Goal: Task Accomplishment & Management: Complete application form

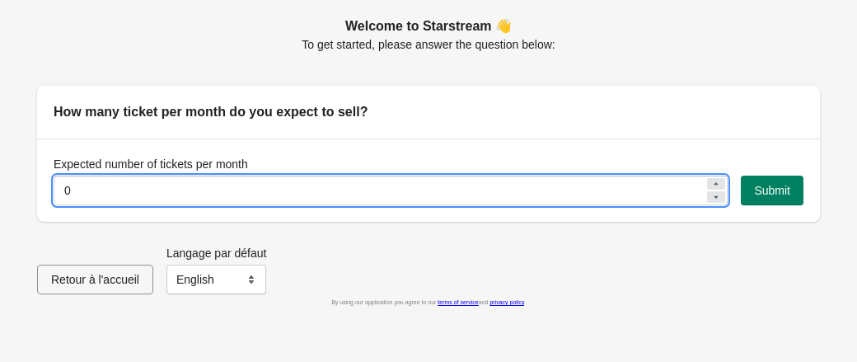
click at [392, 185] on input "0" at bounding box center [379, 190] width 651 height 30
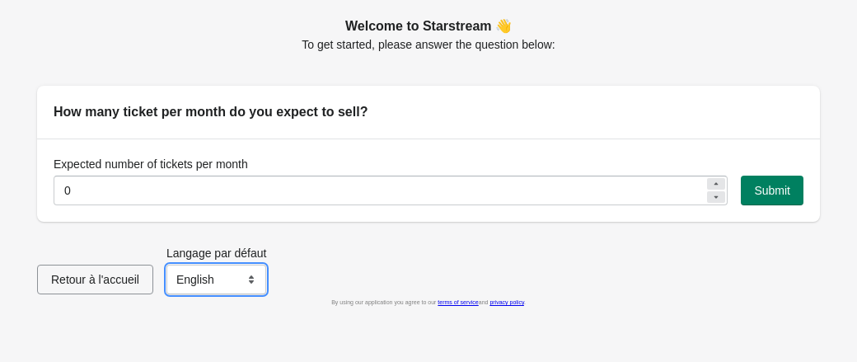
click at [230, 279] on select "English Français" at bounding box center [216, 279] width 100 height 30
select select "fr"
click at [166, 264] on select "English Français" at bounding box center [216, 279] width 100 height 30
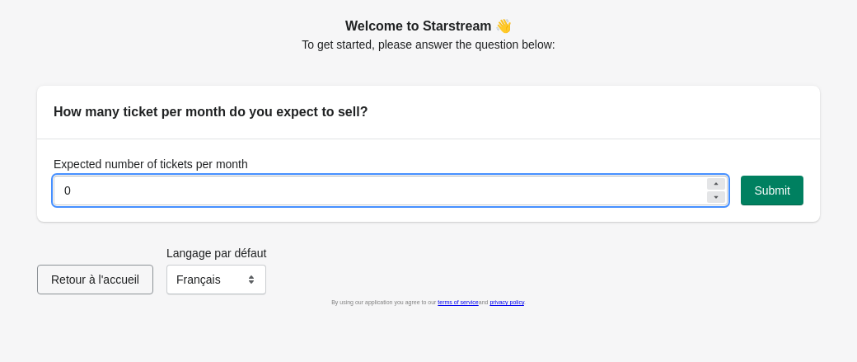
click at [262, 184] on input "0" at bounding box center [379, 190] width 651 height 30
type input "1"
type input "60"
click at [757, 186] on span "Submit" at bounding box center [772, 190] width 36 height 13
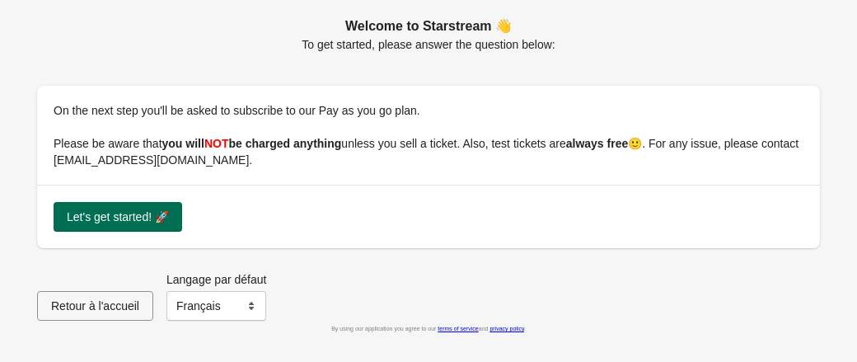
click at [152, 210] on span "Let's get started! 🚀" at bounding box center [118, 216] width 102 height 13
